Goal: Use online tool/utility

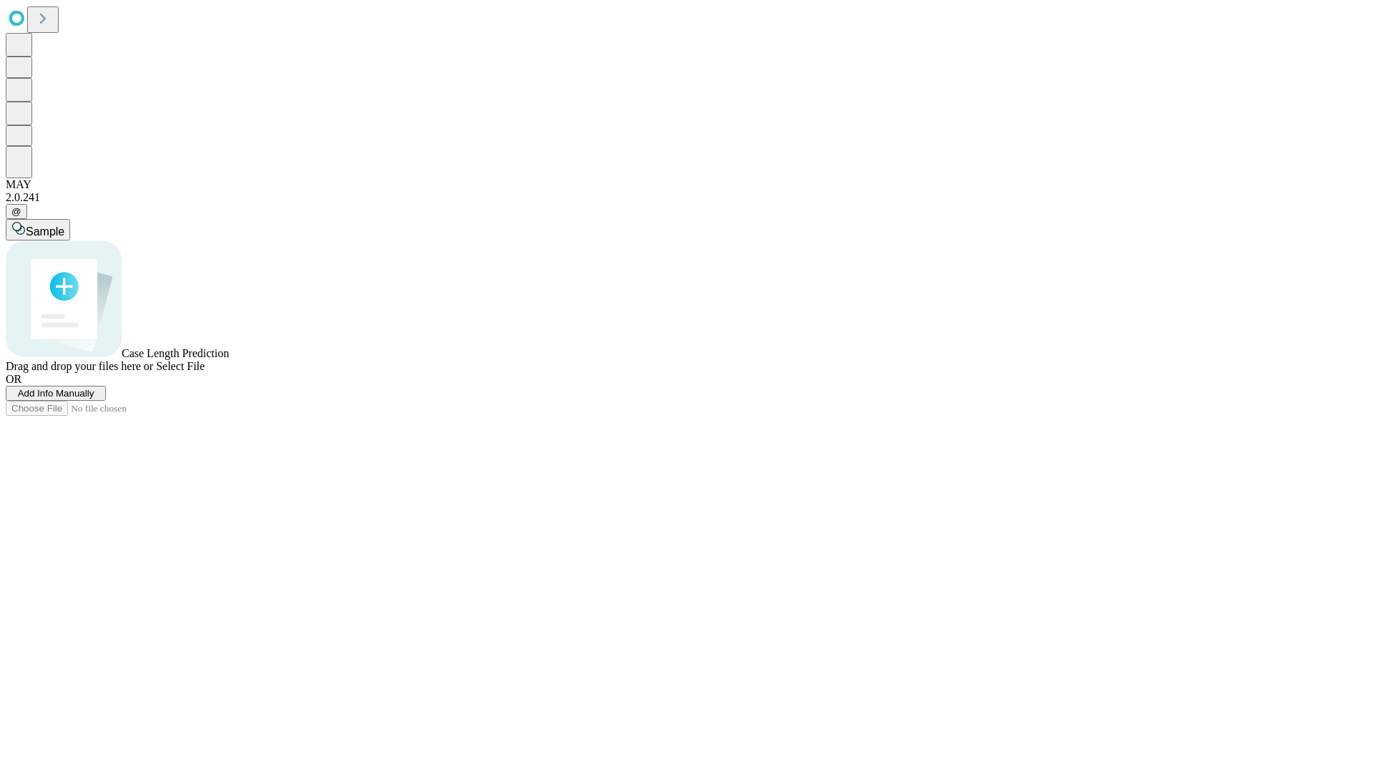
click at [94, 399] on span "Add Info Manually" at bounding box center [56, 393] width 77 height 11
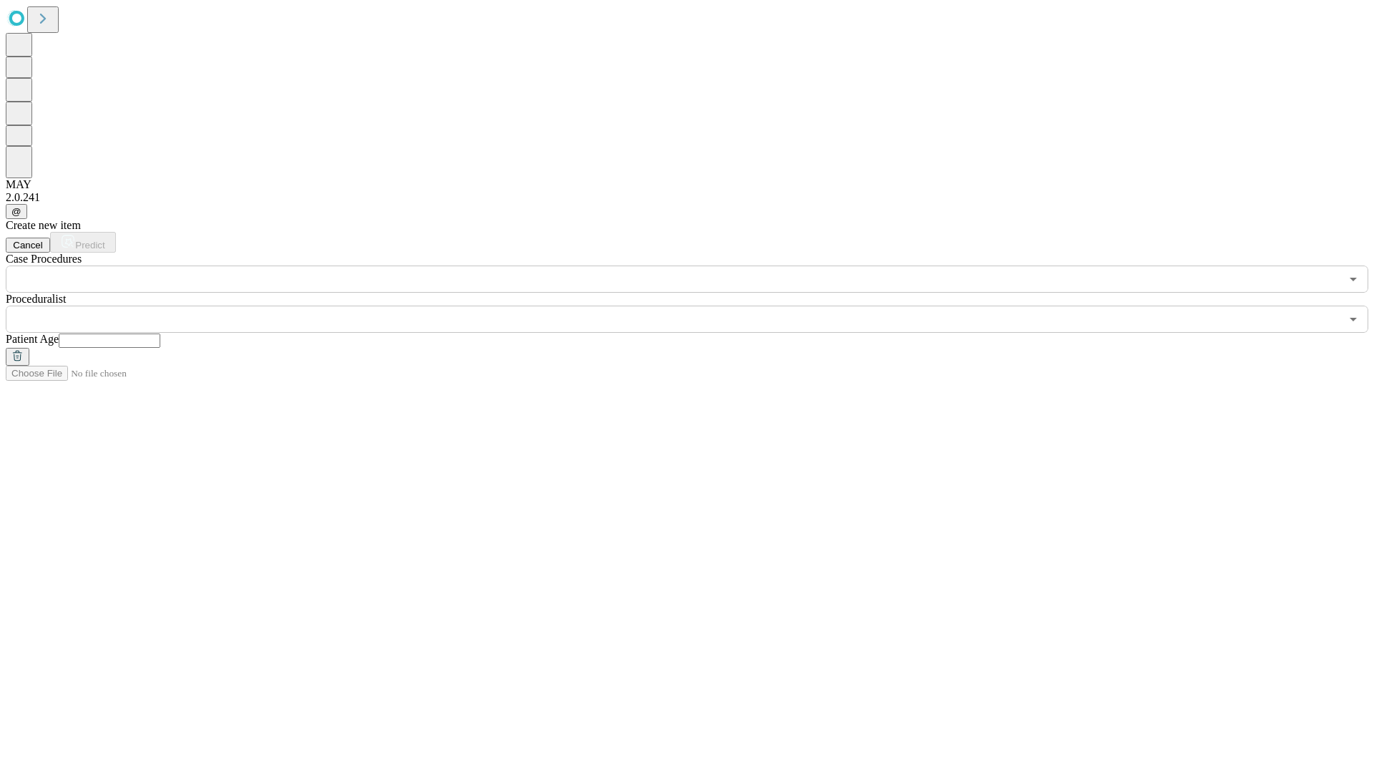
click at [160, 333] on input "text" at bounding box center [110, 340] width 102 height 14
type input "**"
click at [697, 306] on input "text" at bounding box center [673, 319] width 1335 height 27
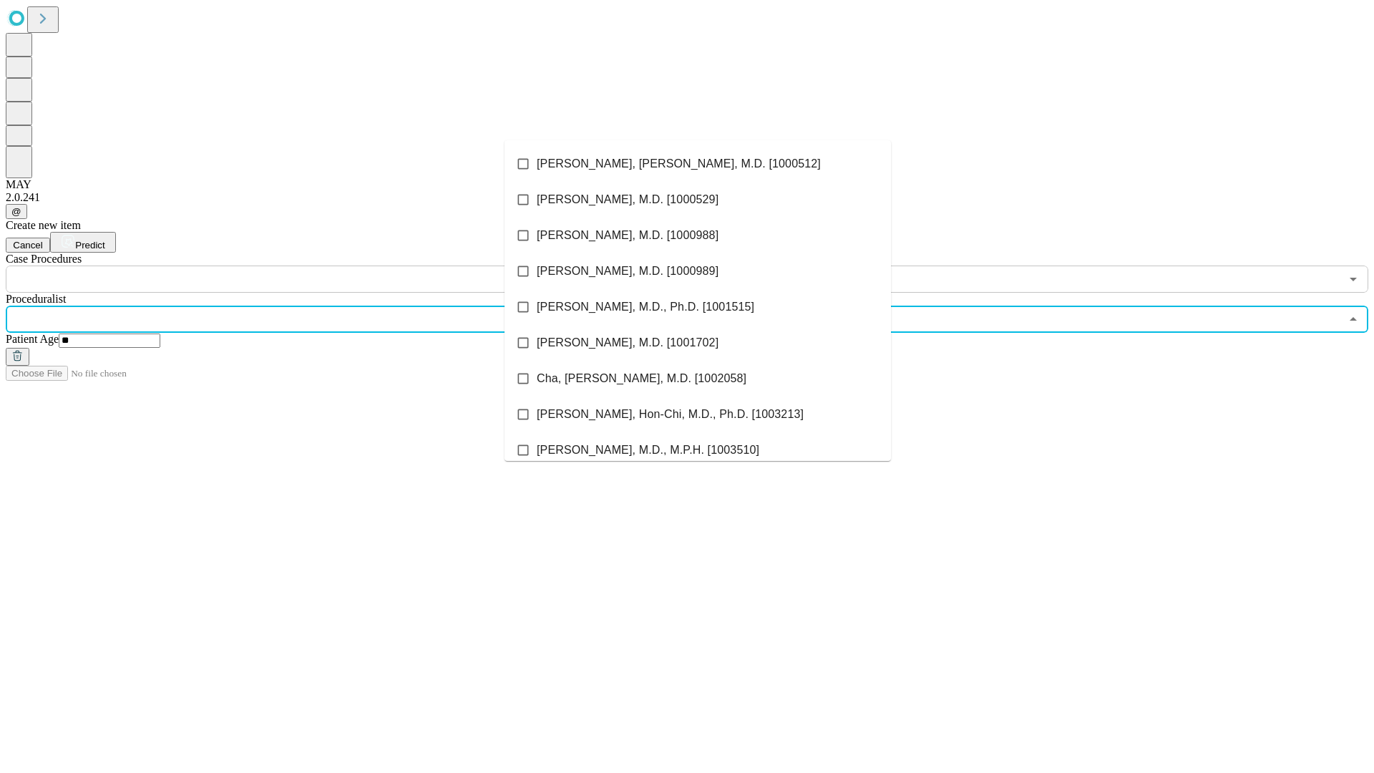
click at [698, 164] on li "[PERSON_NAME], [PERSON_NAME], M.D. [1000512]" at bounding box center [697, 164] width 386 height 36
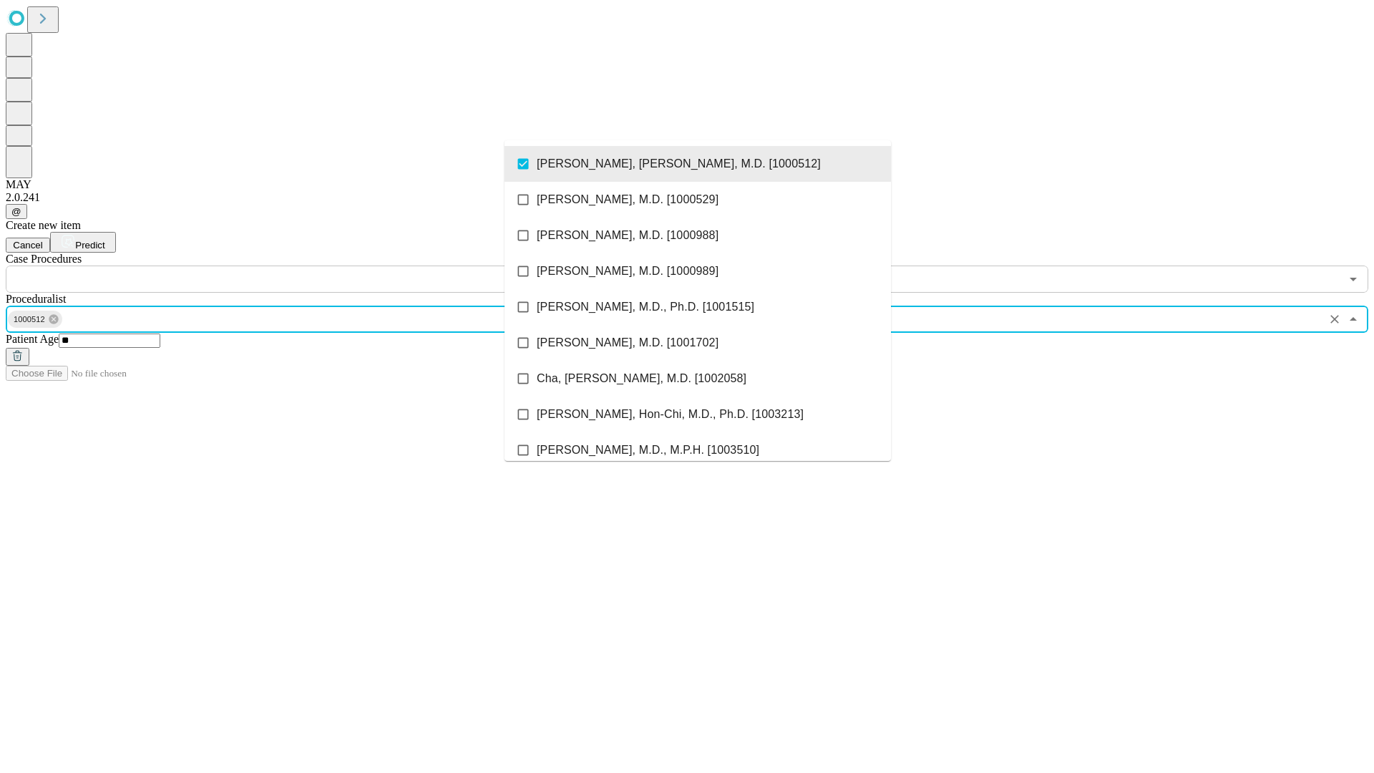
click at [301, 265] on input "text" at bounding box center [673, 278] width 1335 height 27
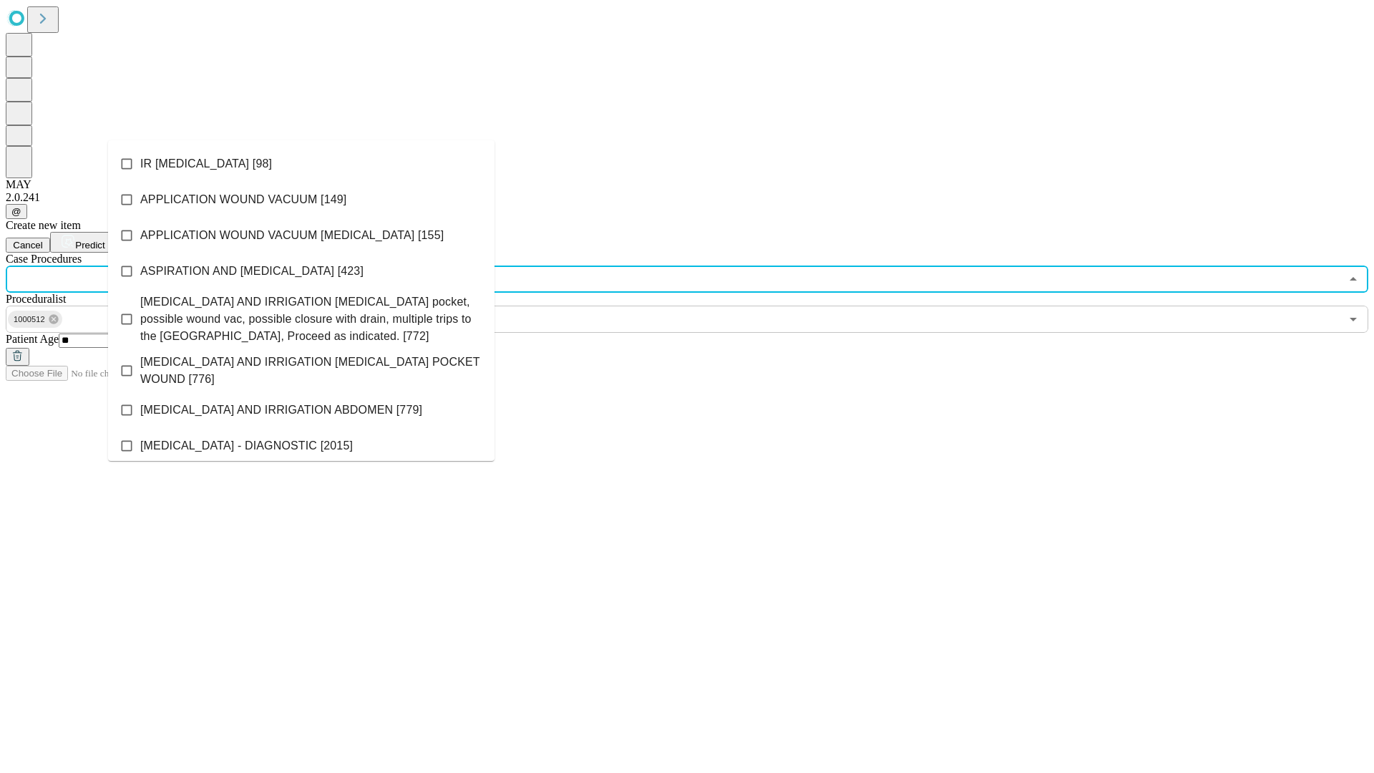
click at [301, 164] on li "IR [MEDICAL_DATA] [98]" at bounding box center [301, 164] width 386 height 36
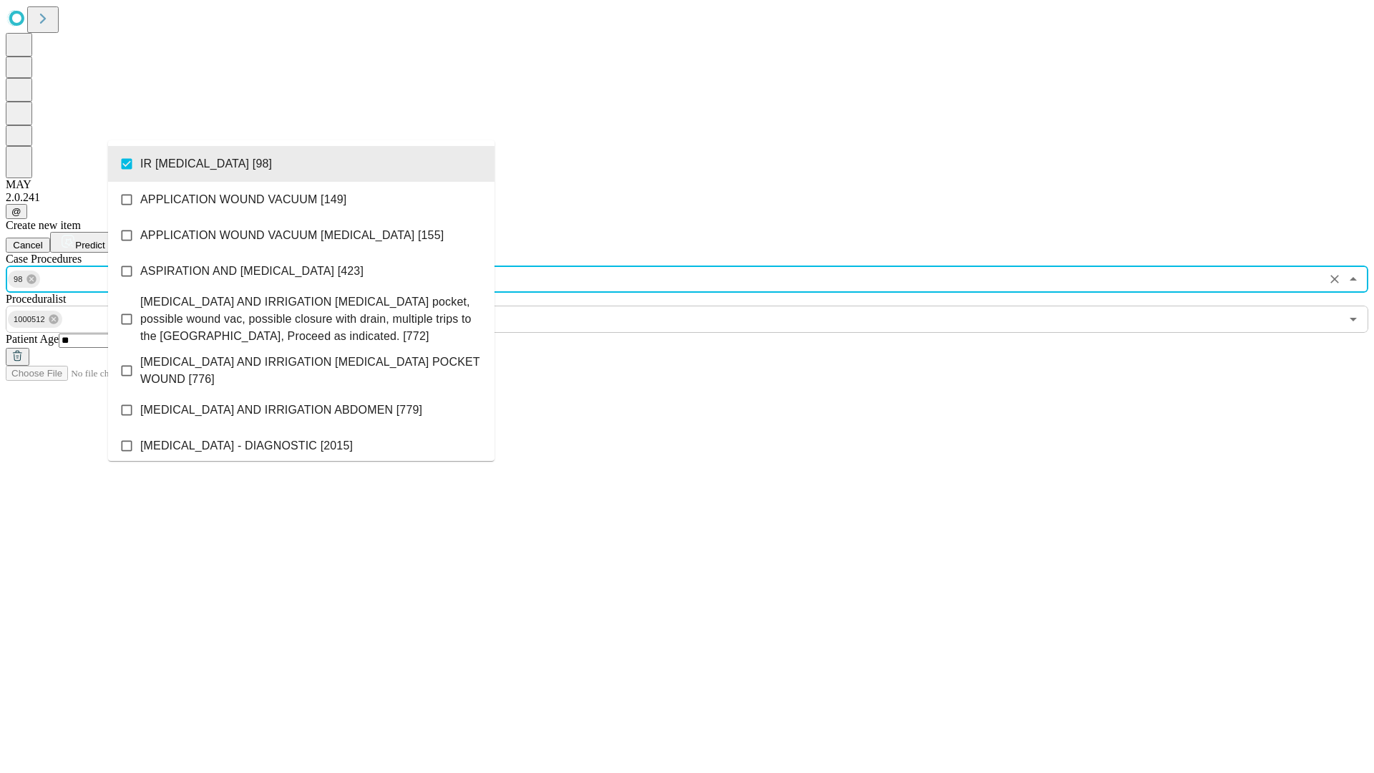
click at [104, 240] on span "Predict" at bounding box center [89, 245] width 29 height 11
